Goal: Entertainment & Leisure: Consume media (video, audio)

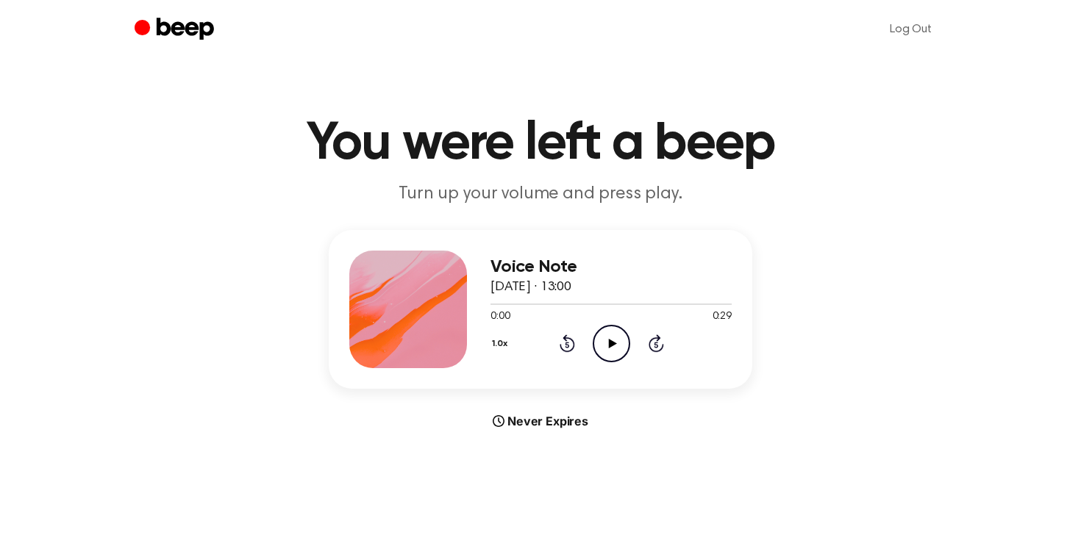
click at [617, 342] on icon "Play Audio" at bounding box center [610, 343] width 37 height 37
click at [605, 335] on icon "Play Audio" at bounding box center [610, 343] width 37 height 37
click at [611, 343] on icon "Pause Audio" at bounding box center [610, 343] width 37 height 37
click at [616, 337] on icon "Play Audio" at bounding box center [610, 343] width 37 height 37
click at [665, 307] on div at bounding box center [610, 304] width 241 height 12
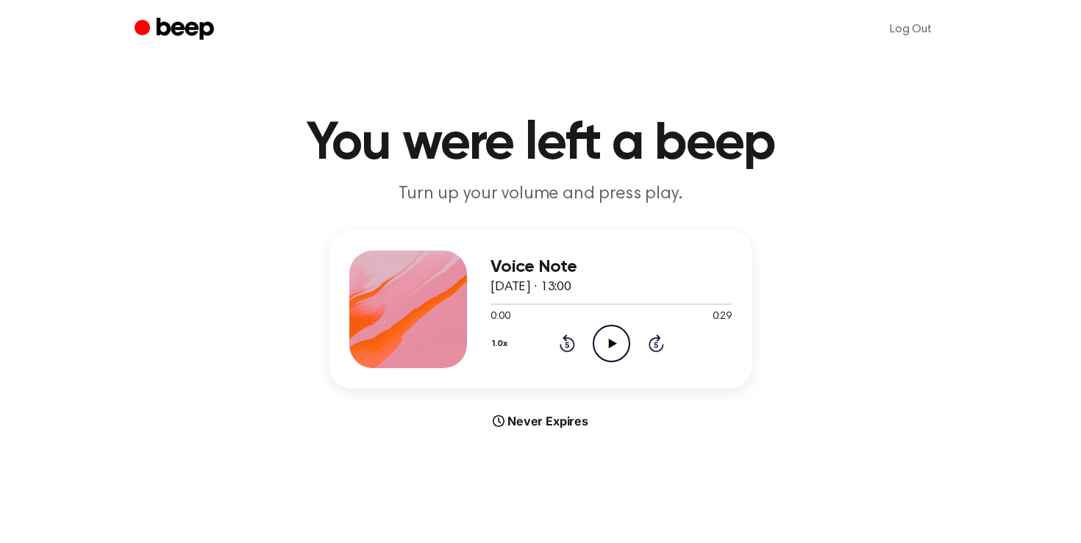
click at [606, 334] on icon "Play Audio" at bounding box center [610, 343] width 37 height 37
